Goal: Task Accomplishment & Management: Manage account settings

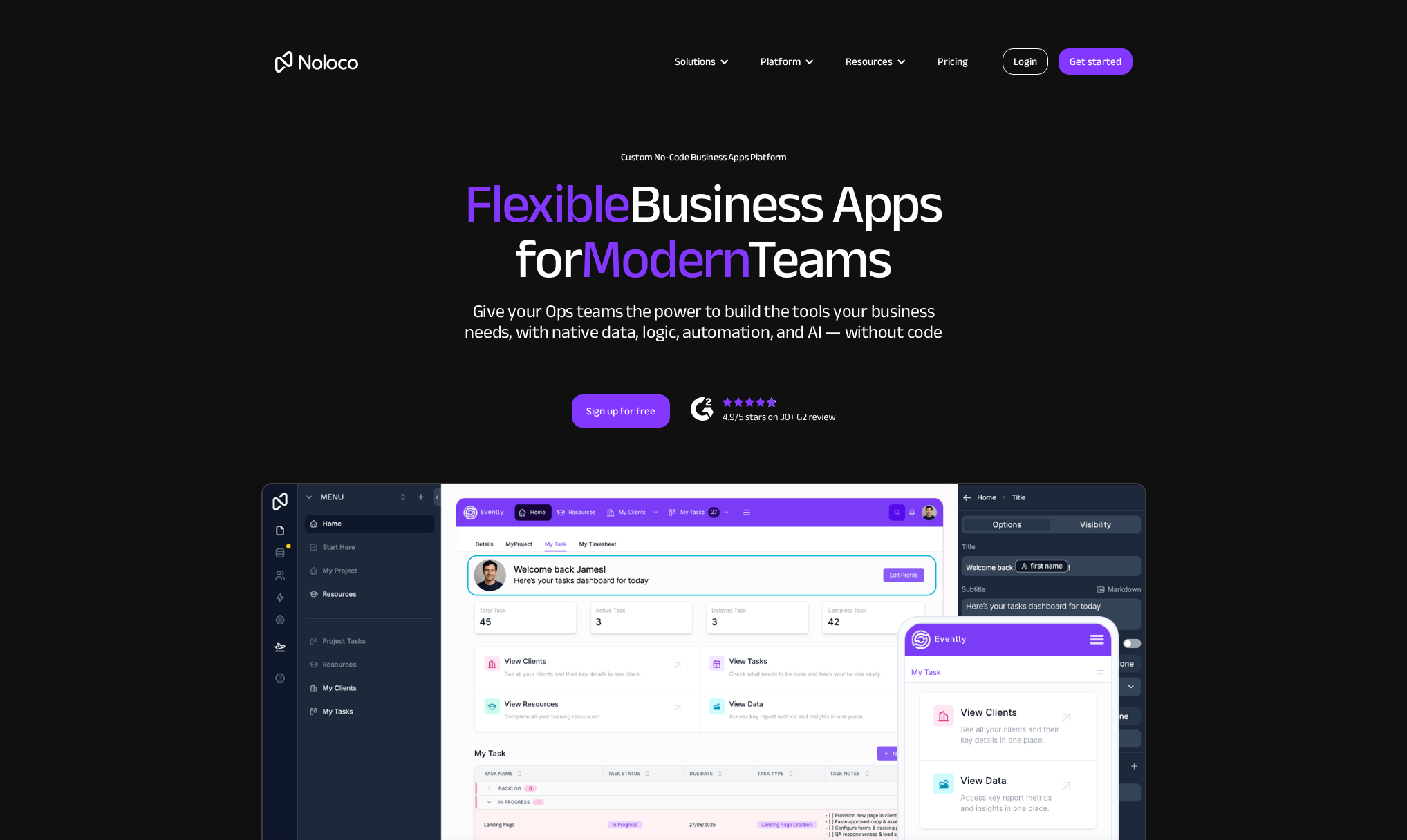
click at [1020, 60] on link "Login" at bounding box center [1025, 61] width 46 height 27
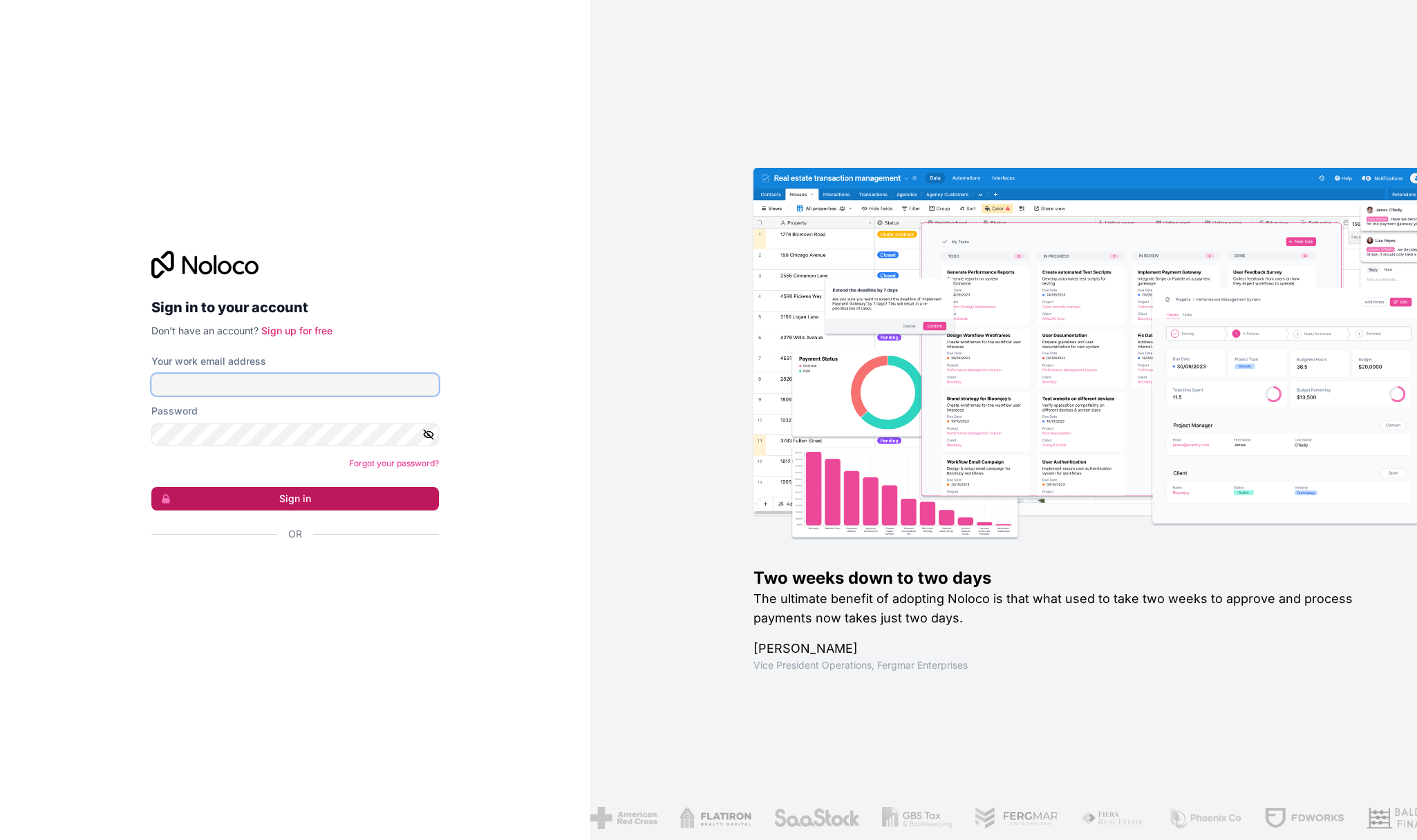
type input "christoph@challengemarketing.co.uk"
click at [335, 499] on button "Sign in" at bounding box center [295, 499] width 288 height 23
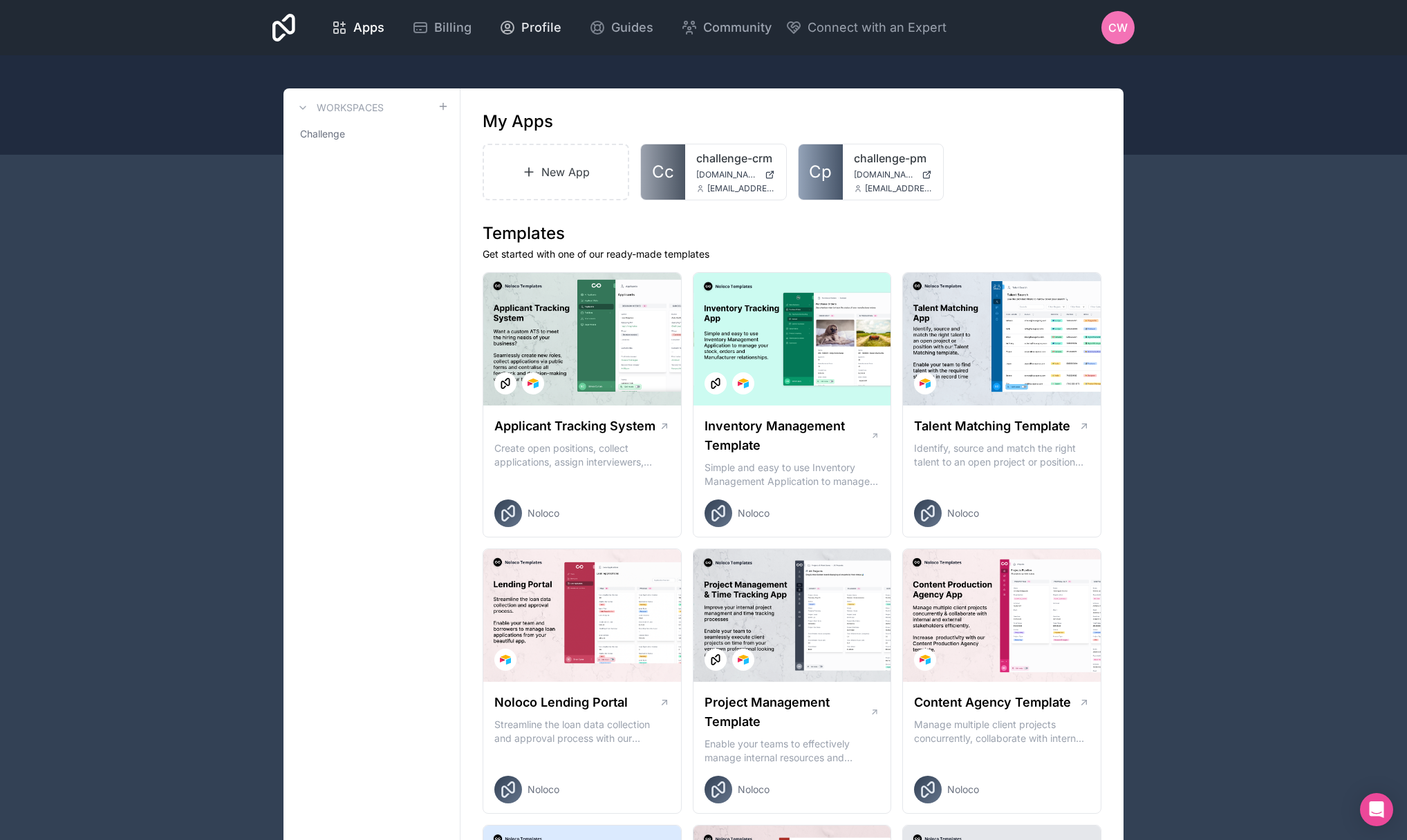
click at [537, 29] on span "Profile" at bounding box center [542, 27] width 40 height 19
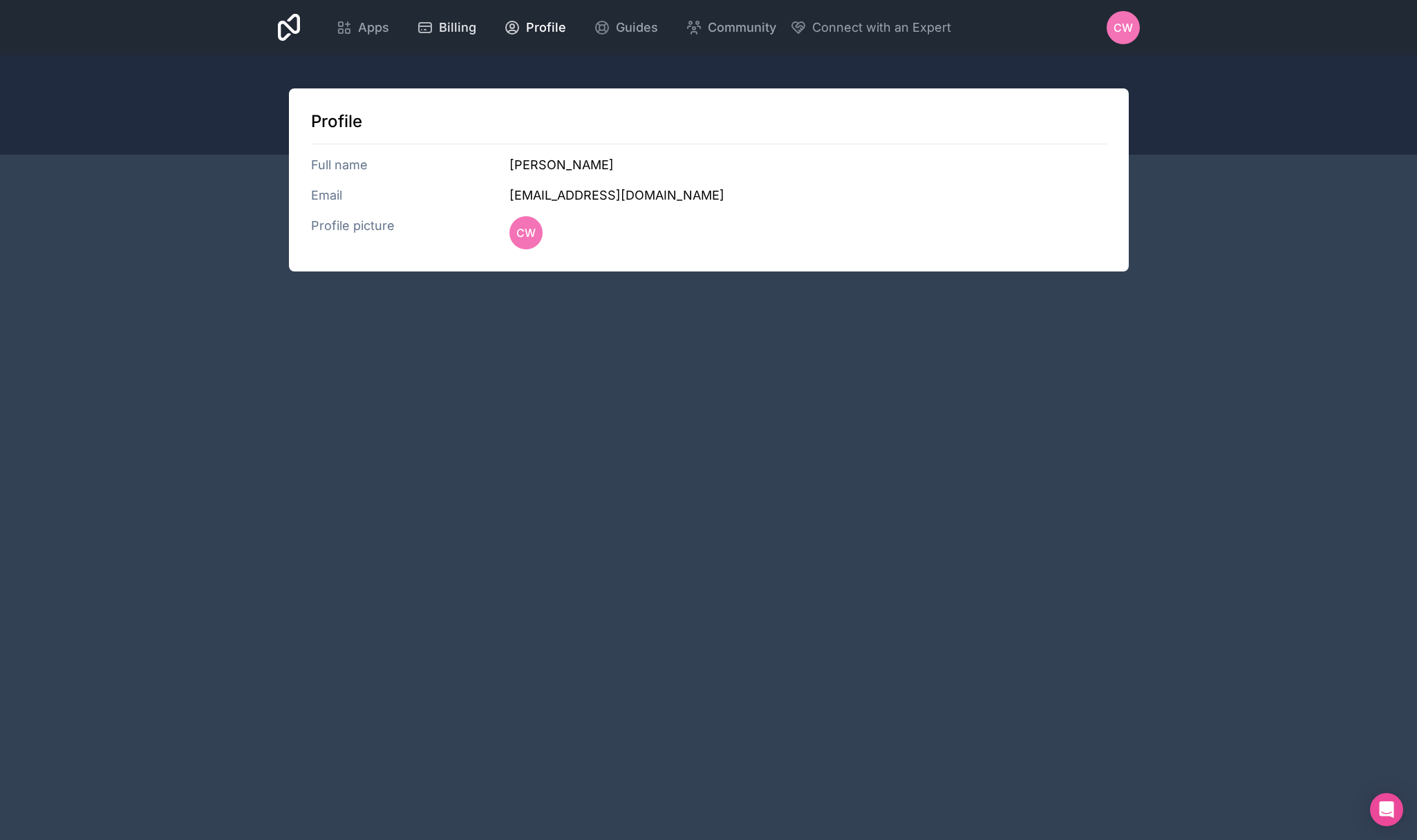
click at [430, 27] on icon at bounding box center [425, 27] width 12 height 0
